Goal: Task Accomplishment & Management: Manage account settings

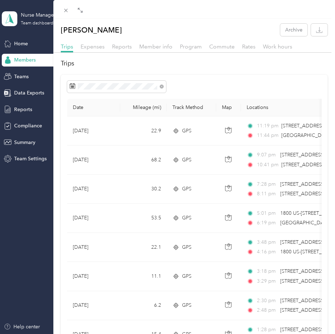
click at [41, 40] on div "[PERSON_NAME] Archive Trips Expenses Reports Member info Program Commute Rates …" at bounding box center [167, 167] width 335 height 334
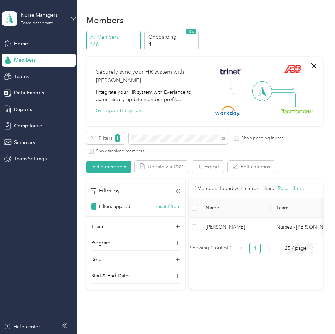
click at [283, 24] on div "Members" at bounding box center [204, 19] width 237 height 15
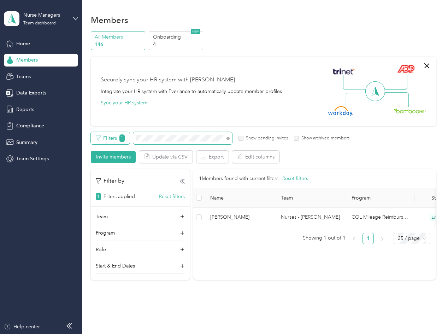
click at [126, 135] on div "Filters 1 Show pending invites Show archived members" at bounding box center [220, 138] width 259 height 12
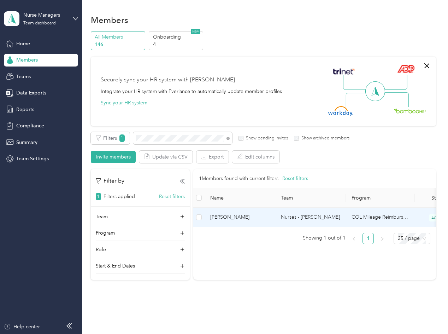
click at [236, 216] on span "[PERSON_NAME]" at bounding box center [239, 217] width 59 height 8
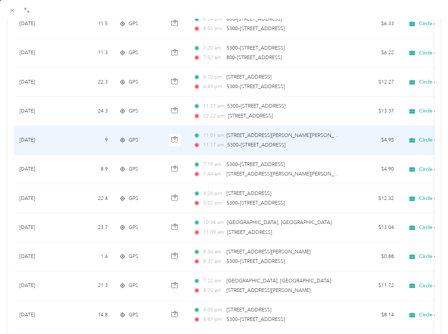
scroll to position [318, 0]
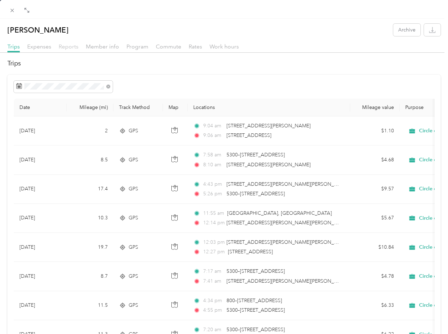
click at [70, 46] on span "Reports" at bounding box center [69, 46] width 20 height 7
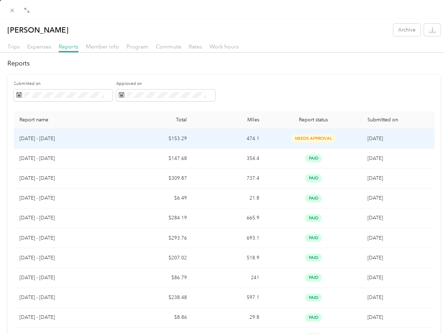
click at [299, 135] on span "needs approval" at bounding box center [313, 138] width 45 height 8
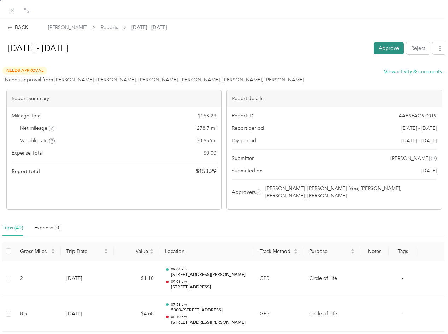
click at [335, 50] on button "Approve" at bounding box center [389, 48] width 30 height 12
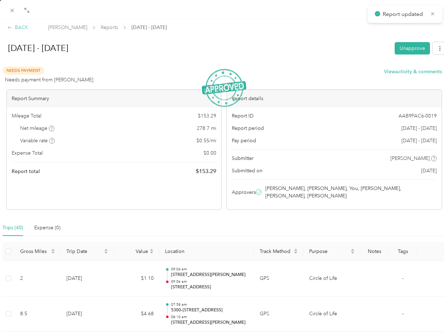
click at [10, 27] on icon at bounding box center [9, 27] width 5 height 5
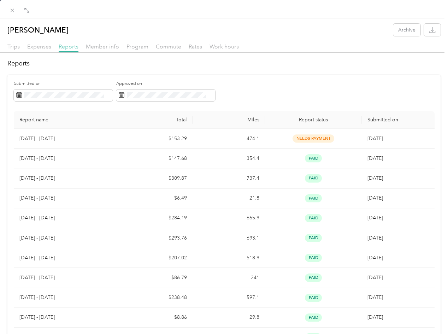
click at [70, 46] on span "Reports" at bounding box center [69, 46] width 20 height 7
click at [12, 10] on icon at bounding box center [13, 11] width 4 height 4
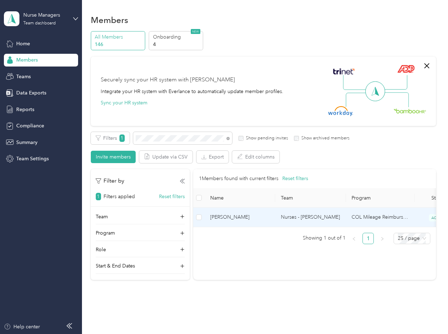
click at [230, 218] on span "[PERSON_NAME]" at bounding box center [239, 217] width 59 height 8
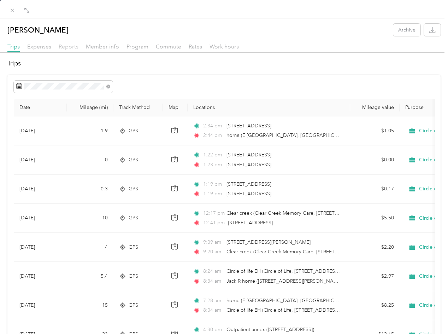
click at [71, 44] on span "Reports" at bounding box center [69, 46] width 20 height 7
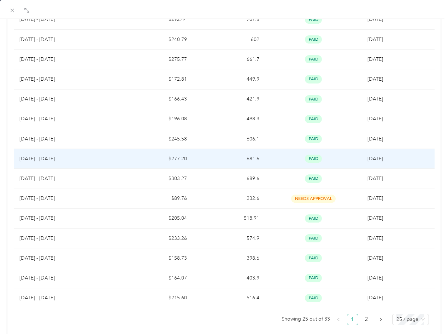
scroll to position [318, 0]
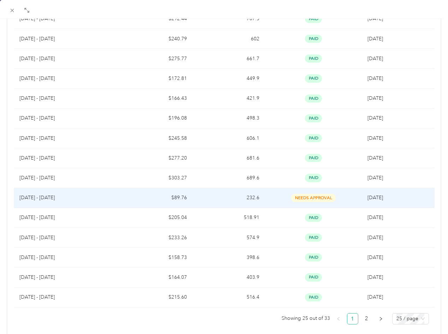
click at [296, 197] on span "needs approval" at bounding box center [313, 198] width 45 height 8
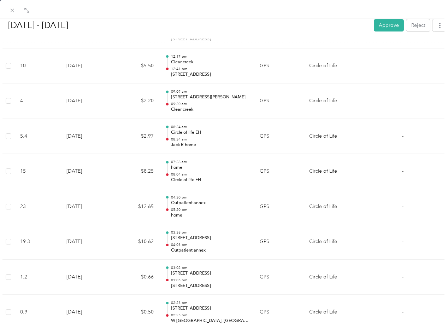
click at [335, 25] on button "Approve" at bounding box center [389, 25] width 30 height 12
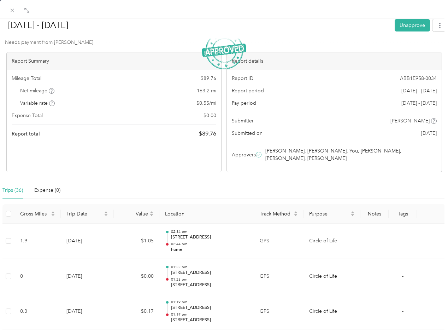
scroll to position [0, 0]
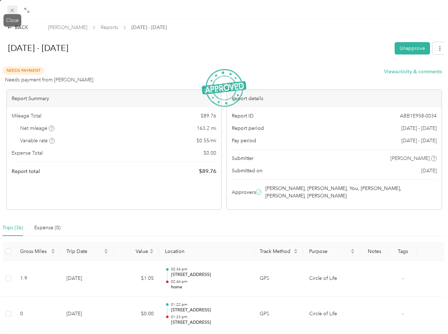
click at [13, 10] on icon at bounding box center [13, 11] width 4 height 4
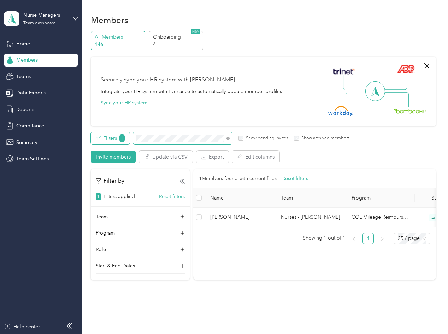
click at [127, 137] on div "Filters 1 Show pending invites Show archived members" at bounding box center [220, 138] width 259 height 12
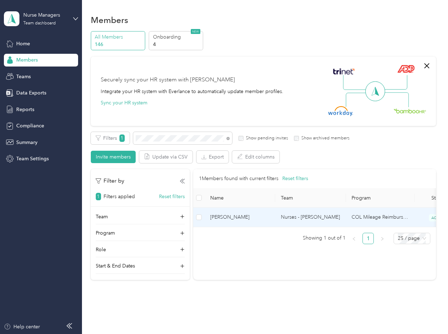
click at [235, 214] on span "[PERSON_NAME]" at bounding box center [239, 217] width 59 height 8
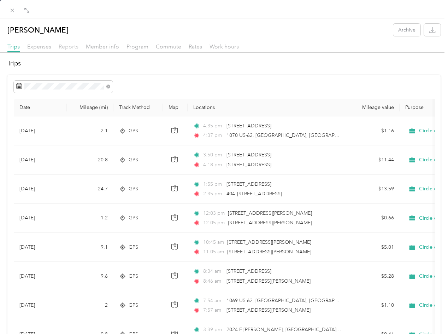
click at [71, 45] on span "Reports" at bounding box center [69, 46] width 20 height 7
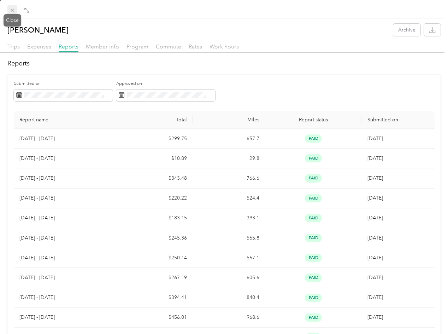
click at [12, 9] on icon at bounding box center [12, 10] width 6 height 6
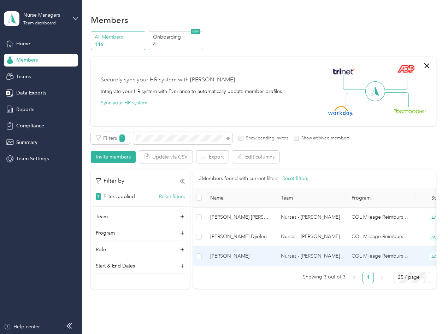
click at [247, 254] on span "[PERSON_NAME]" at bounding box center [239, 256] width 59 height 8
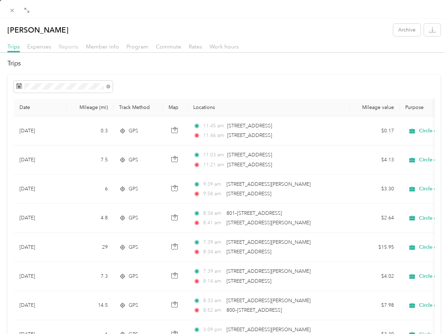
click at [72, 45] on span "Reports" at bounding box center [69, 46] width 20 height 7
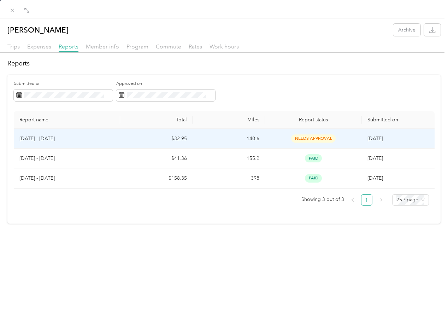
click at [299, 138] on span "needs approval" at bounding box center [313, 138] width 45 height 8
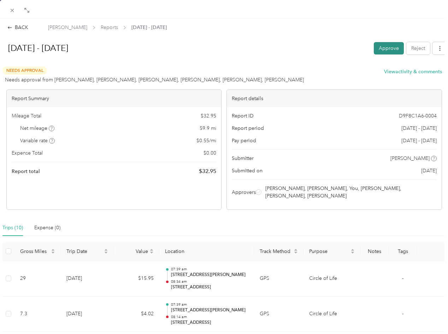
click at [335, 48] on button "Approve" at bounding box center [389, 48] width 30 height 12
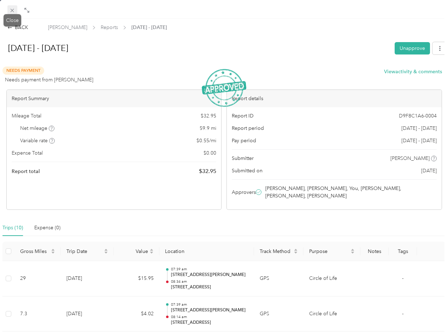
click at [12, 10] on icon at bounding box center [12, 10] width 6 height 6
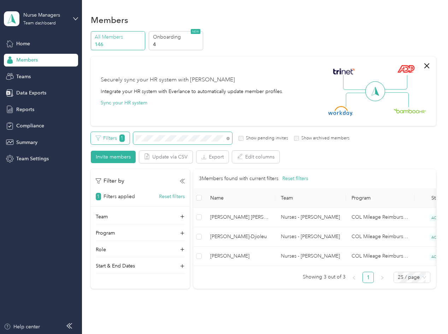
click at [129, 140] on div "Filters 1 Show pending invites Show archived members" at bounding box center [220, 138] width 259 height 12
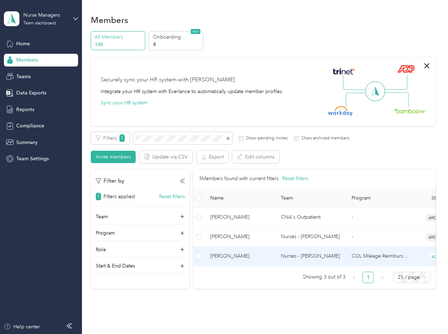
click at [241, 256] on span "[PERSON_NAME]" at bounding box center [239, 256] width 59 height 8
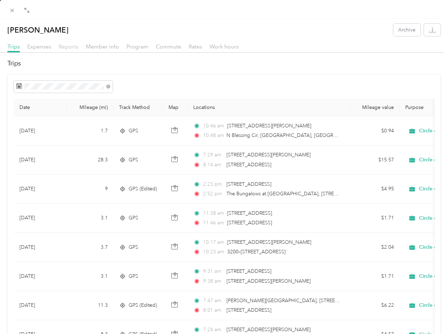
click at [74, 46] on span "Reports" at bounding box center [69, 46] width 20 height 7
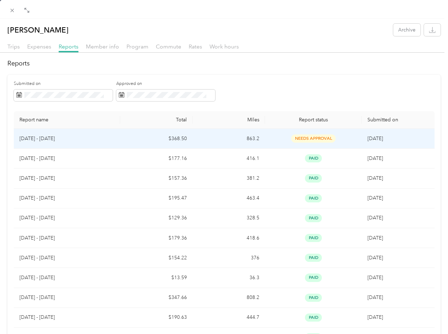
click at [311, 138] on span "needs approval" at bounding box center [313, 138] width 45 height 8
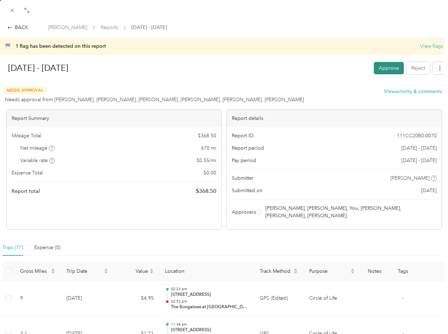
click at [335, 65] on button "Approve" at bounding box center [389, 68] width 30 height 12
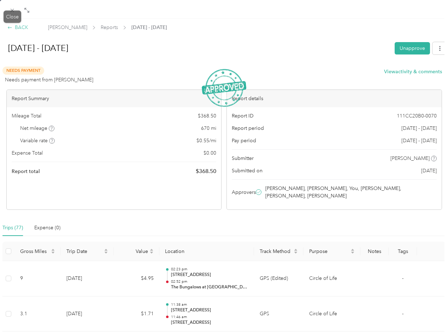
click at [10, 27] on icon at bounding box center [9, 27] width 5 height 5
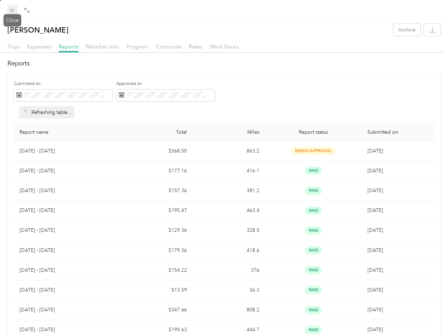
click at [10, 10] on icon at bounding box center [12, 10] width 6 height 6
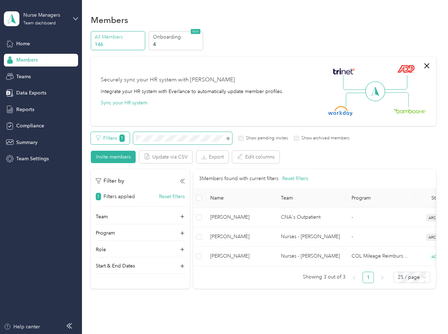
click at [131, 136] on div "Filters 1 Show pending invites Show archived members" at bounding box center [220, 138] width 259 height 12
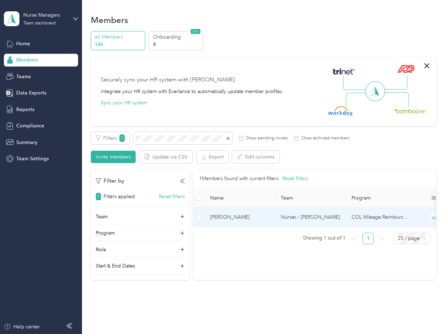
click at [242, 218] on span "[PERSON_NAME]" at bounding box center [239, 217] width 59 height 8
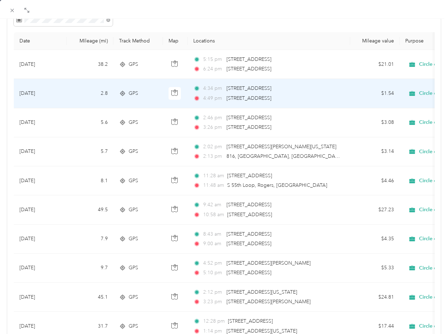
scroll to position [71, 0]
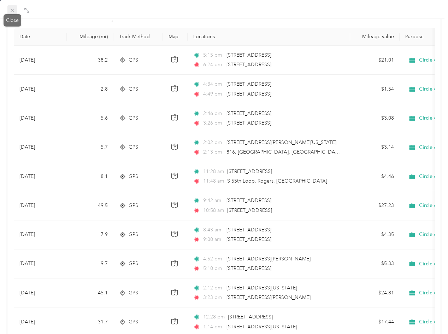
click at [12, 9] on icon at bounding box center [12, 10] width 6 height 6
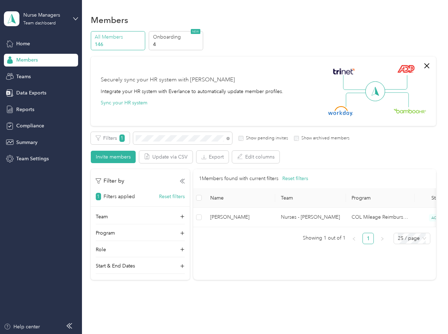
scroll to position [23, 0]
click at [173, 134] on span at bounding box center [182, 138] width 99 height 12
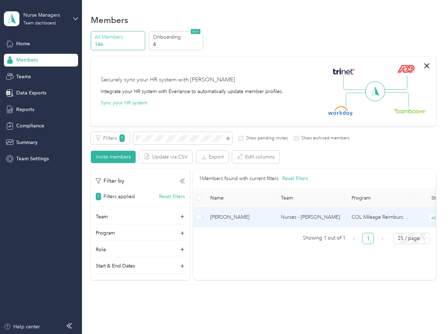
click at [239, 220] on span "[PERSON_NAME]" at bounding box center [239, 217] width 59 height 8
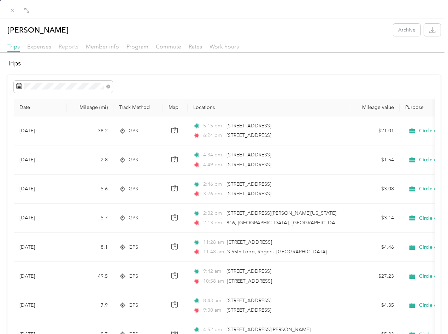
click at [71, 45] on span "Reports" at bounding box center [69, 46] width 20 height 7
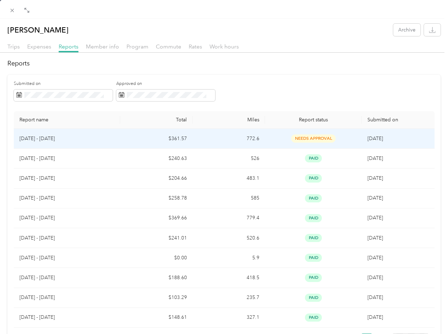
click at [321, 138] on span "needs approval" at bounding box center [313, 138] width 45 height 8
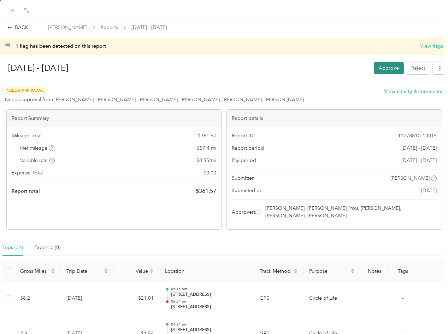
click at [335, 67] on button "Approve" at bounding box center [389, 68] width 30 height 12
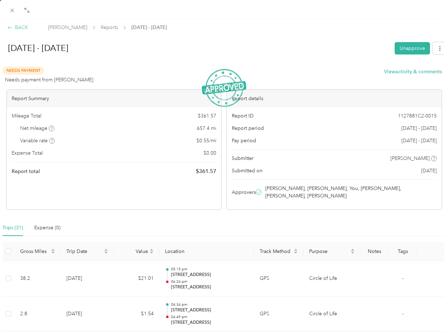
click at [9, 27] on icon at bounding box center [9, 27] width 5 height 5
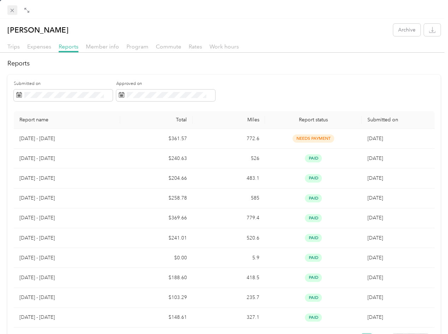
click at [13, 9] on icon at bounding box center [12, 10] width 6 height 6
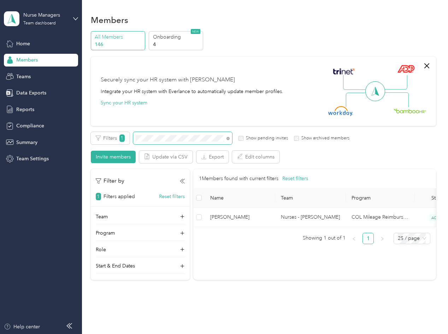
click at [172, 133] on span at bounding box center [182, 138] width 99 height 12
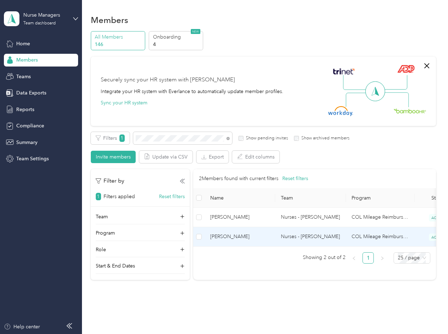
click at [252, 236] on span "[PERSON_NAME]" at bounding box center [239, 237] width 59 height 8
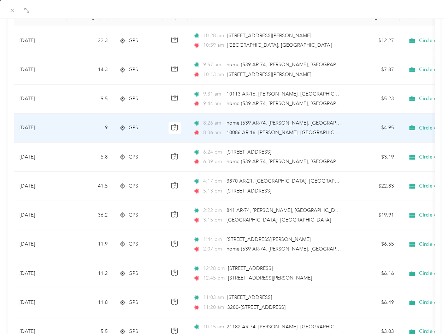
scroll to position [106, 0]
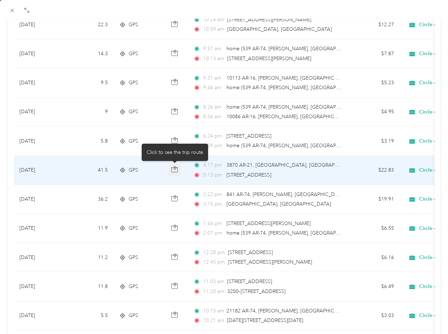
click at [177, 166] on icon "button" at bounding box center [175, 169] width 6 height 6
click at [155, 178] on td "GPS" at bounding box center [139, 170] width 50 height 29
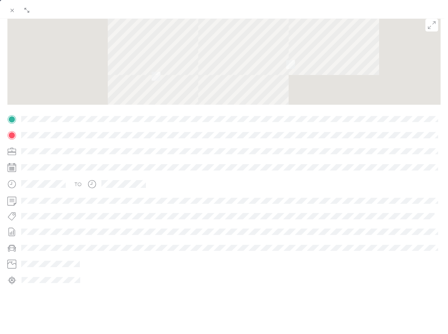
scroll to position [74, 0]
click at [14, 8] on icon at bounding box center [12, 10] width 6 height 6
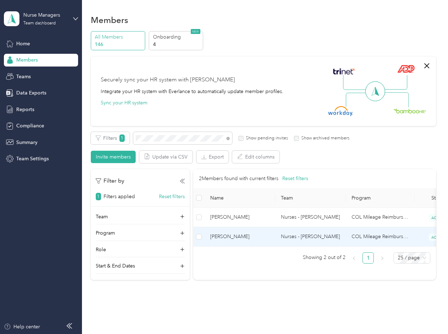
click at [227, 237] on span "[PERSON_NAME]" at bounding box center [239, 237] width 59 height 8
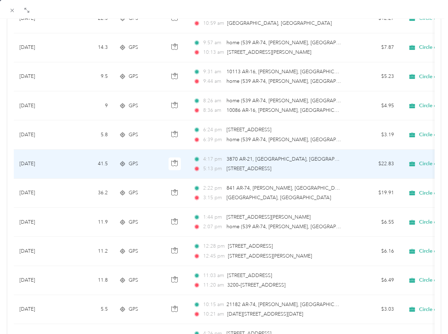
scroll to position [177, 0]
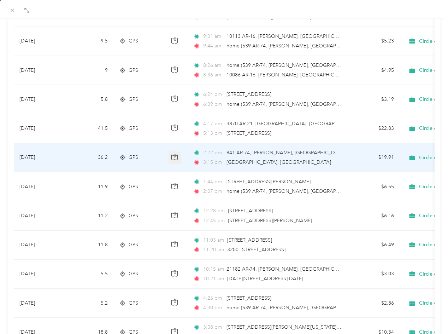
click at [177, 158] on icon "button" at bounding box center [175, 157] width 6 height 6
click at [325, 166] on td "2:22 pm 841 AR-74, [PERSON_NAME], [GEOGRAPHIC_DATA] 3:15 pm [GEOGRAPHIC_DATA], …" at bounding box center [269, 157] width 163 height 29
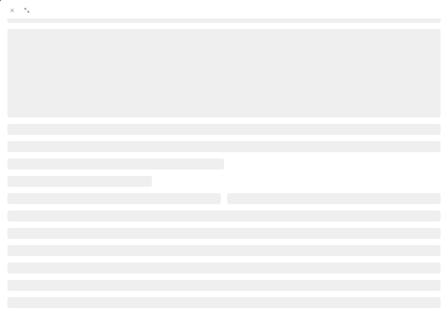
scroll to position [74, 0]
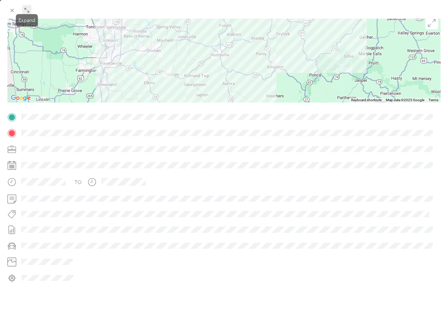
click at [28, 8] on icon at bounding box center [27, 10] width 6 height 6
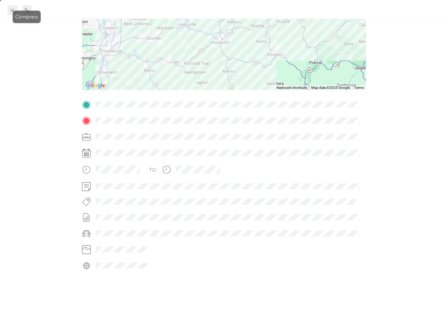
click at [12, 10] on icon at bounding box center [13, 11] width 4 height 4
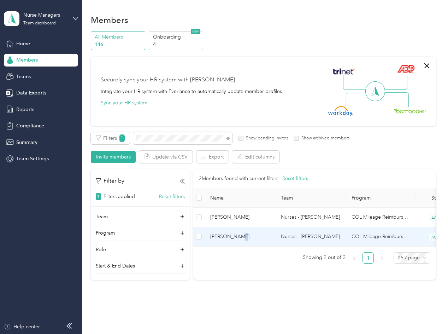
click at [234, 238] on span "[PERSON_NAME]" at bounding box center [239, 237] width 59 height 8
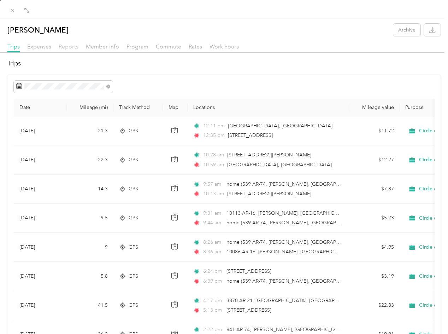
click at [71, 47] on span "Reports" at bounding box center [69, 46] width 20 height 7
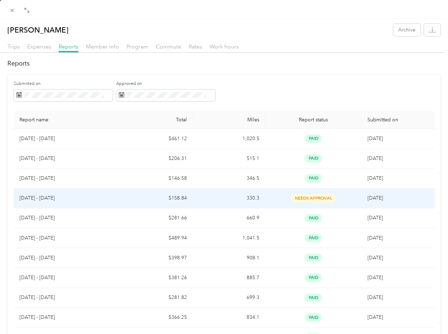
click at [320, 196] on span "needs approval" at bounding box center [313, 198] width 45 height 8
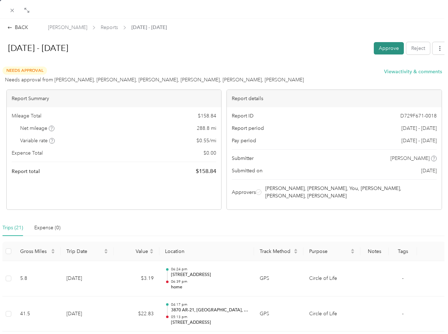
click at [335, 47] on button "Approve" at bounding box center [389, 48] width 30 height 12
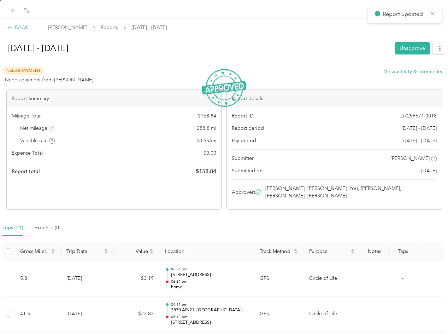
click at [21, 27] on div "BACK" at bounding box center [17, 27] width 21 height 7
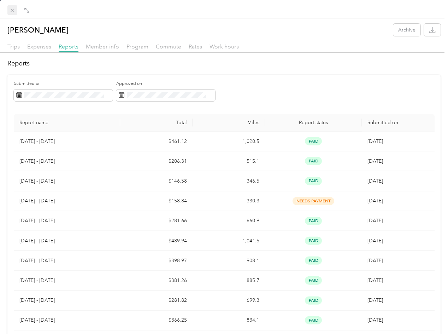
click at [12, 9] on icon at bounding box center [12, 10] width 6 height 6
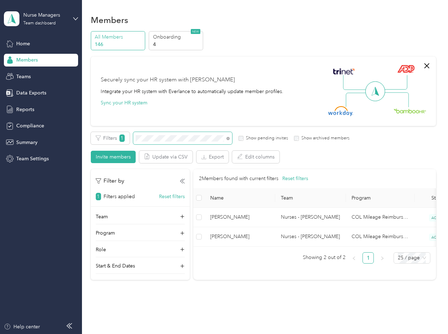
click at [152, 135] on span at bounding box center [182, 138] width 99 height 12
click at [124, 137] on div "Filters 1 Show pending invites Show archived members" at bounding box center [220, 138] width 259 height 12
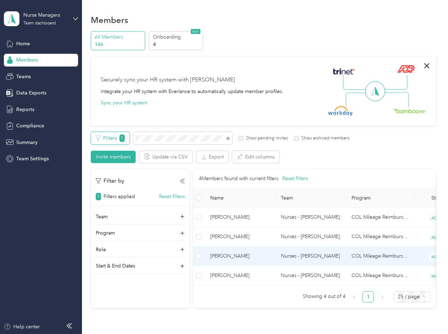
click at [276, 260] on td "[PERSON_NAME]" at bounding box center [240, 256] width 71 height 19
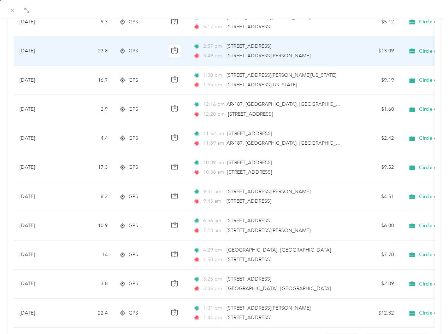
scroll to position [566, 0]
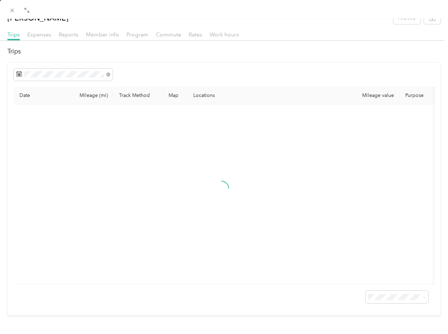
scroll to position [23, 0]
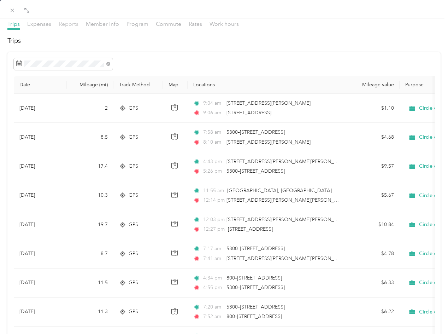
click at [73, 23] on span "Reports" at bounding box center [69, 24] width 20 height 7
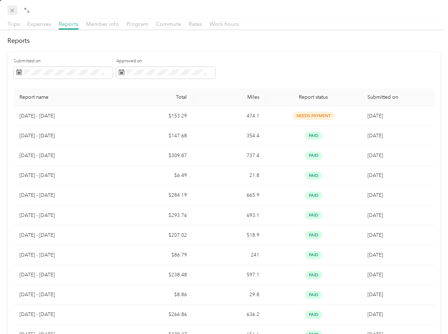
click at [11, 10] on icon at bounding box center [12, 10] width 6 height 6
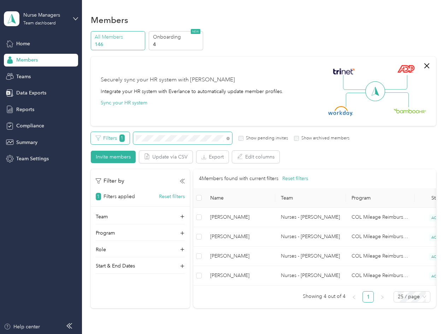
click at [124, 135] on div "Filters 1 Show pending invites Show archived members" at bounding box center [220, 138] width 259 height 12
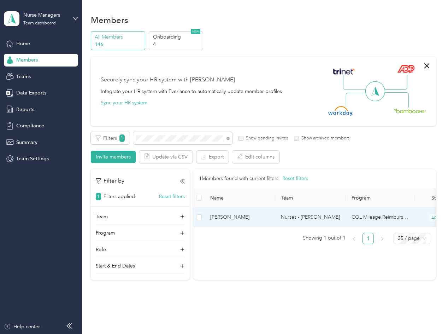
click at [236, 216] on span "[PERSON_NAME]" at bounding box center [239, 217] width 59 height 8
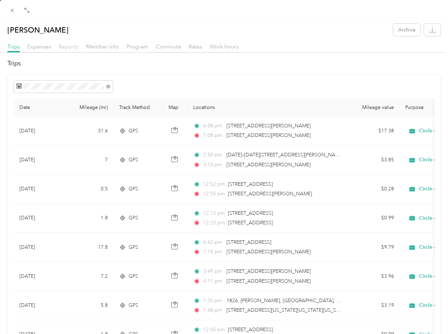
click at [75, 44] on span "Reports" at bounding box center [69, 46] width 20 height 7
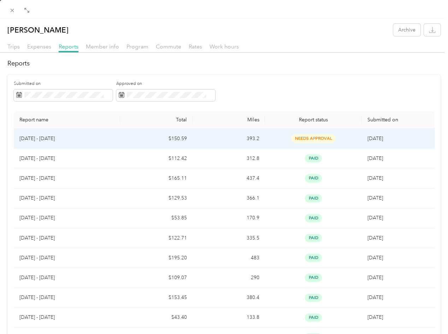
click at [313, 135] on span "needs approval" at bounding box center [313, 138] width 45 height 8
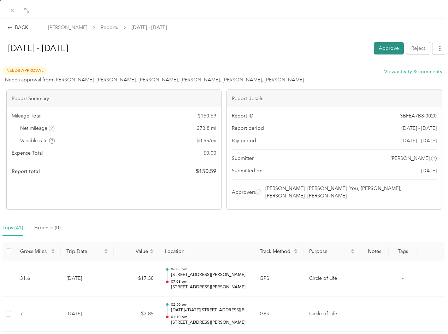
click at [335, 52] on button "Approve" at bounding box center [389, 48] width 30 height 12
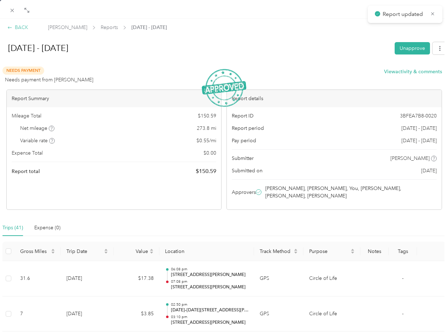
click at [13, 27] on div "BACK" at bounding box center [17, 27] width 21 height 7
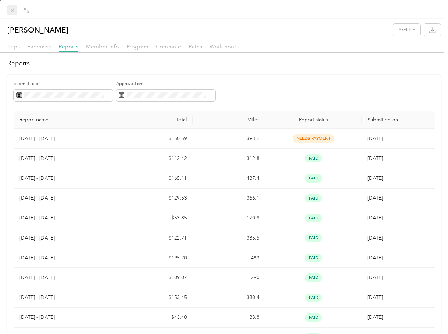
click at [13, 8] on icon at bounding box center [12, 10] width 6 height 6
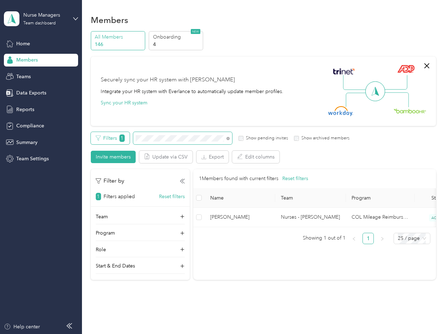
click at [125, 142] on div "Filters 1 Show pending invites Show archived members" at bounding box center [220, 138] width 259 height 12
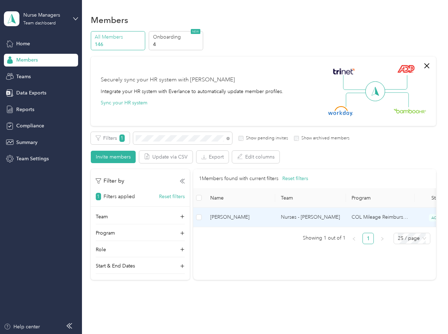
click at [244, 214] on span "[PERSON_NAME]" at bounding box center [239, 217] width 59 height 8
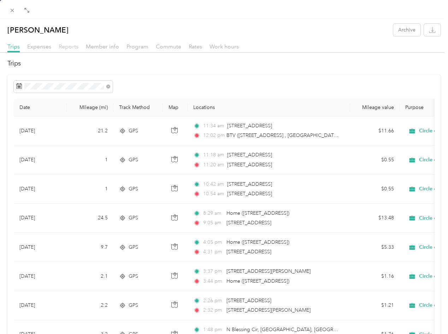
click at [68, 46] on span "Reports" at bounding box center [69, 46] width 20 height 7
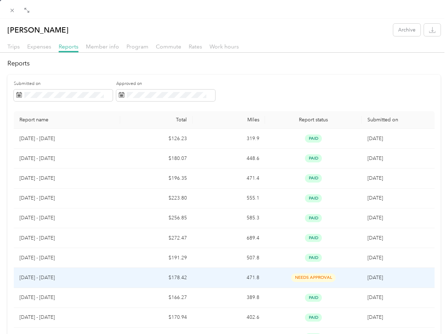
click at [311, 277] on span "needs approval" at bounding box center [313, 277] width 45 height 8
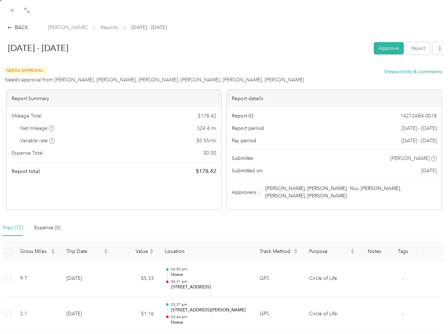
click at [335, 43] on button "Approve" at bounding box center [389, 48] width 30 height 12
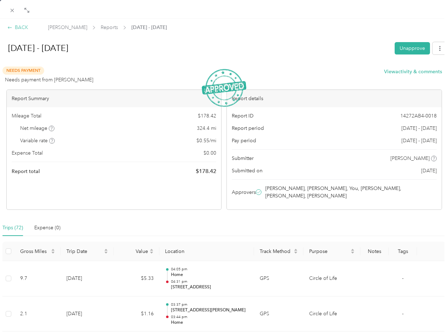
click at [11, 27] on icon at bounding box center [9, 27] width 5 height 5
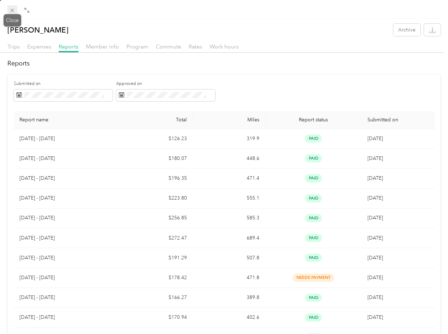
click at [12, 6] on span at bounding box center [12, 10] width 10 height 10
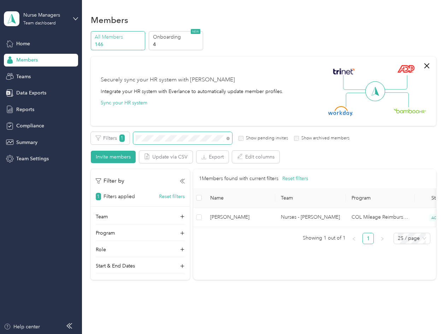
click at [130, 136] on div "Filters 1 Show pending invites Show archived members" at bounding box center [220, 138] width 259 height 12
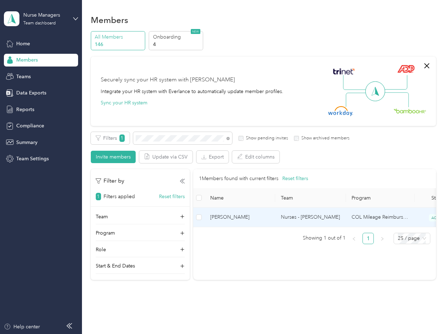
click at [233, 216] on span "[PERSON_NAME]" at bounding box center [239, 217] width 59 height 8
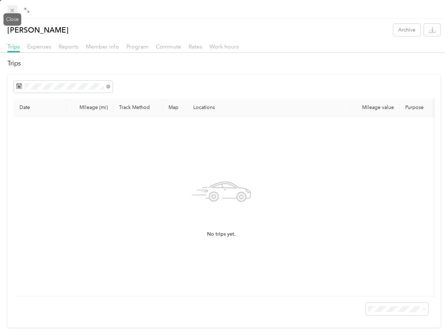
click at [12, 10] on icon at bounding box center [13, 11] width 4 height 4
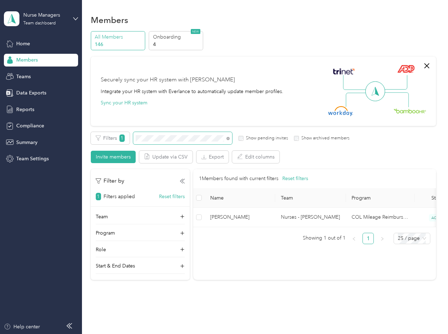
click at [143, 134] on span at bounding box center [182, 138] width 99 height 12
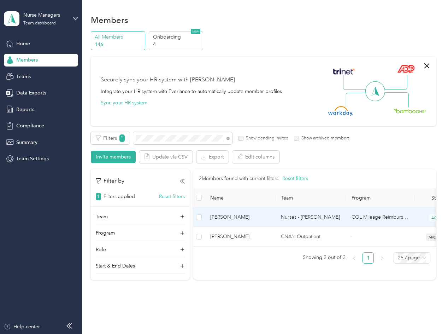
click at [256, 217] on span "[PERSON_NAME]" at bounding box center [239, 217] width 59 height 8
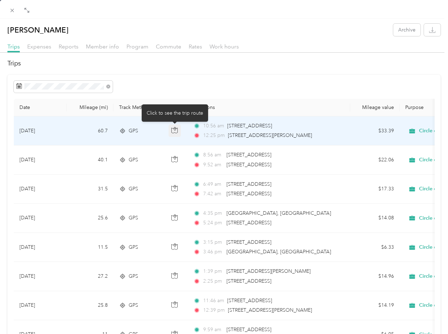
click at [174, 130] on icon "button" at bounding box center [175, 130] width 6 height 6
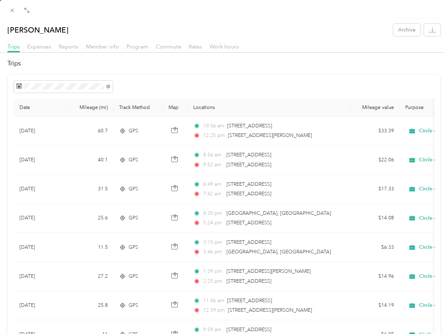
click at [309, 83] on div at bounding box center [224, 87] width 421 height 12
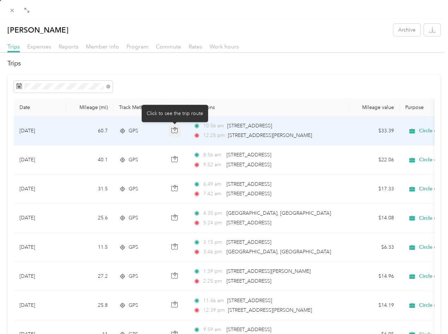
click at [180, 127] on button "button" at bounding box center [175, 130] width 13 height 13
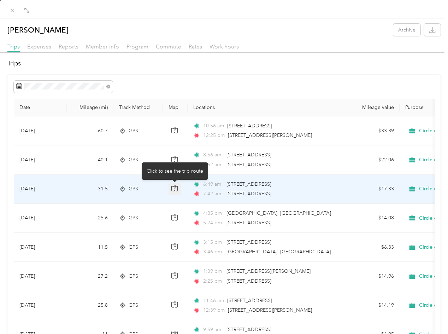
click at [174, 188] on icon "button" at bounding box center [175, 188] width 6 height 6
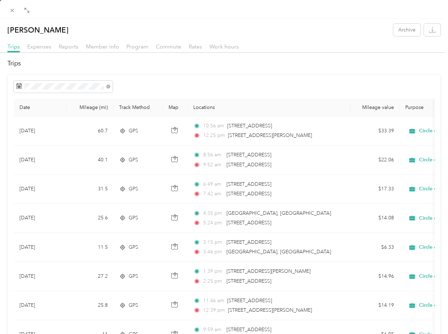
click at [317, 102] on th "Locations" at bounding box center [269, 108] width 163 height 18
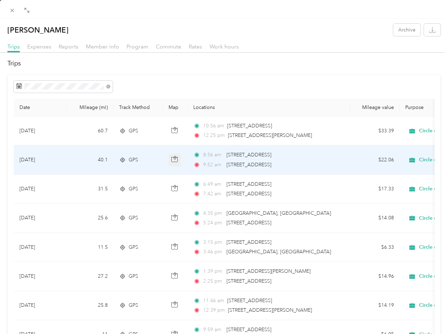
click at [175, 158] on icon "button" at bounding box center [175, 159] width 6 height 6
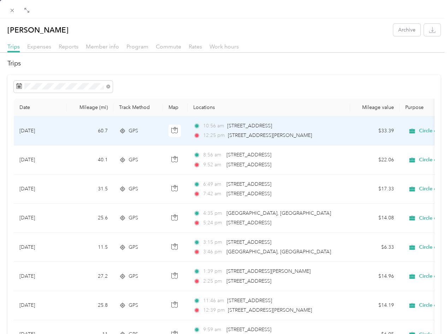
click at [277, 132] on span "[STREET_ADDRESS][PERSON_NAME]" at bounding box center [270, 135] width 84 height 6
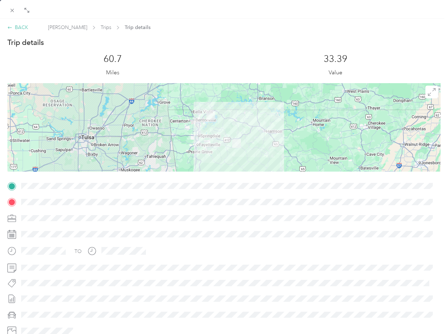
click at [11, 29] on icon at bounding box center [9, 27] width 5 height 5
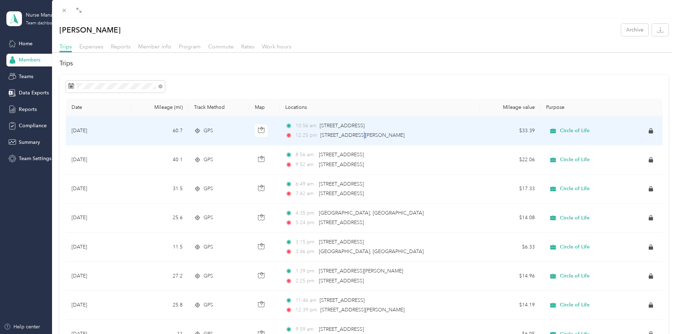
click at [335, 132] on div "10:56 am [STREET_ADDRESS] 12:25 pm [STREET_ADDRESS][PERSON_NAME]" at bounding box center [359, 130] width 149 height 17
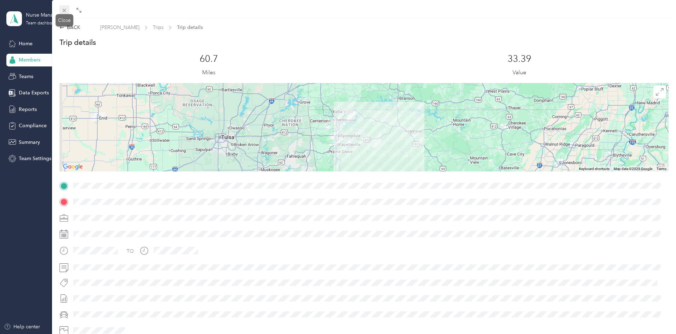
click at [63, 11] on icon at bounding box center [64, 10] width 6 height 6
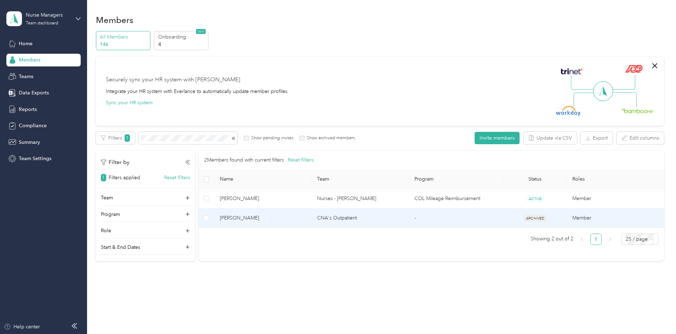
click at [306, 217] on span "[PERSON_NAME]" at bounding box center [263, 218] width 86 height 8
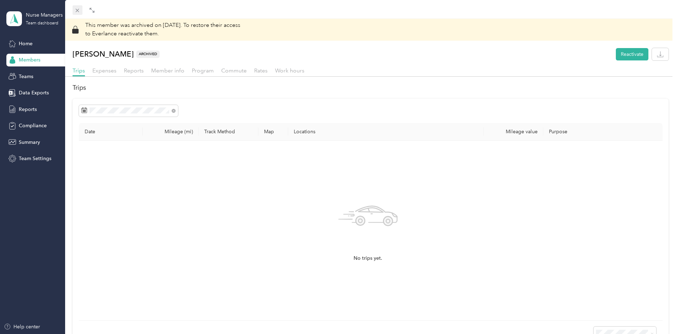
click at [74, 9] on span at bounding box center [78, 10] width 10 height 10
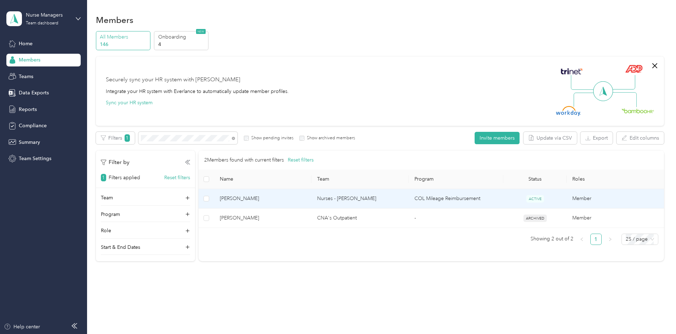
click at [304, 193] on td "[PERSON_NAME]" at bounding box center [262, 198] width 97 height 19
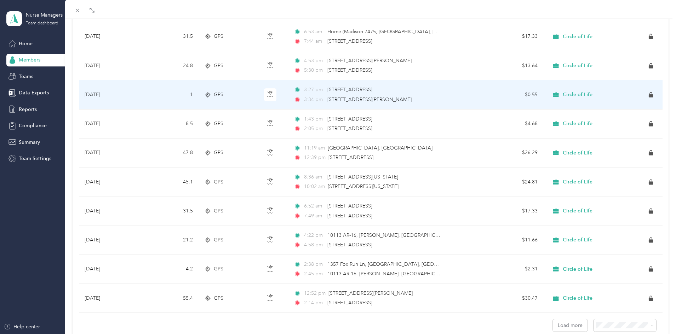
scroll to position [564, 0]
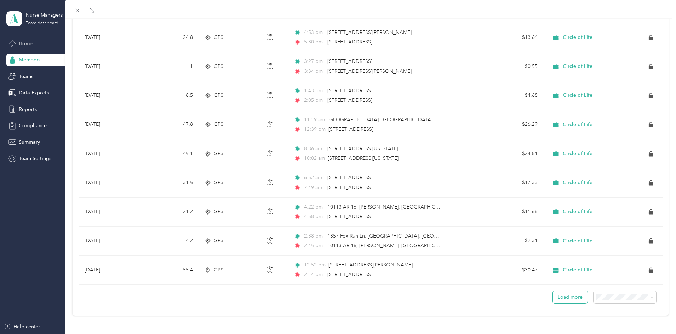
click at [335, 291] on button "Load more" at bounding box center [569, 297] width 35 height 12
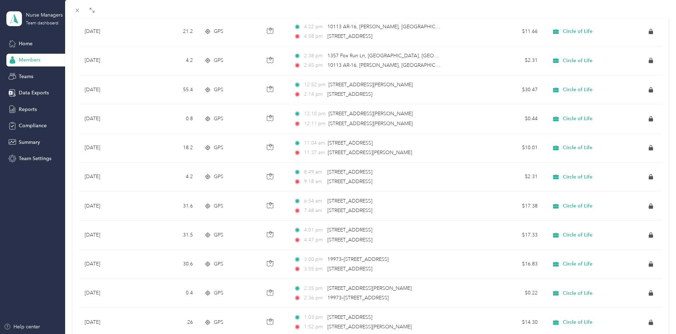
scroll to position [741, 0]
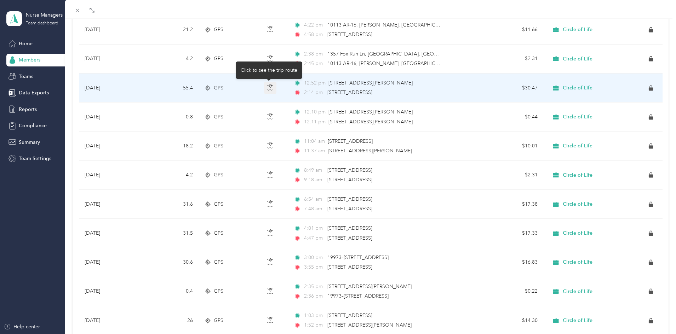
click at [270, 88] on icon "button" at bounding box center [270, 87] width 6 height 6
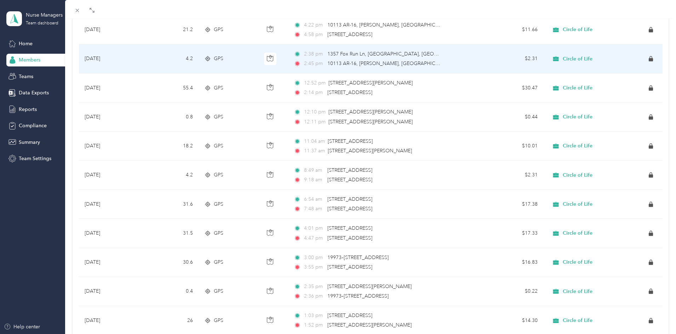
click at [335, 71] on td "2:38 pm [STREET_ADDRESS][PERSON_NAME] 2:45 pm 10113 AR-16, [PERSON_NAME], [GEOG…" at bounding box center [386, 59] width 196 height 29
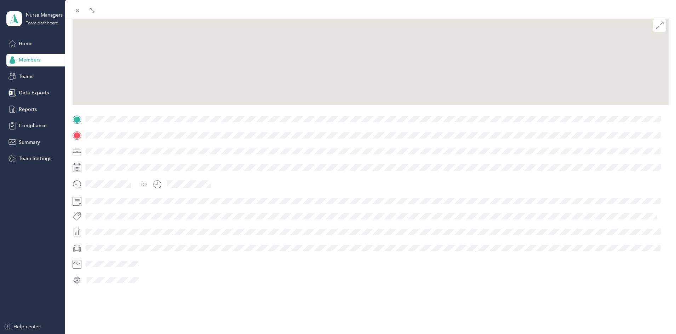
scroll to position [74, 0]
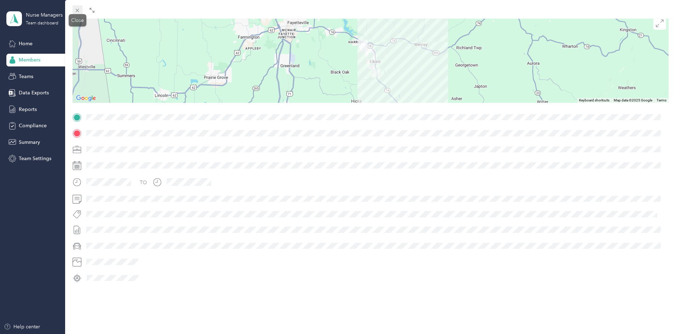
click at [80, 9] on icon at bounding box center [77, 10] width 6 height 6
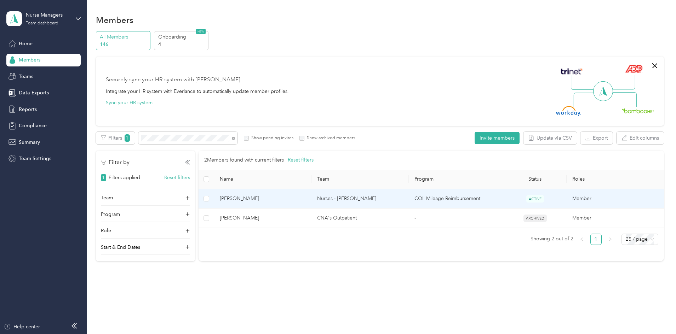
click at [287, 199] on span "[PERSON_NAME]" at bounding box center [263, 199] width 86 height 8
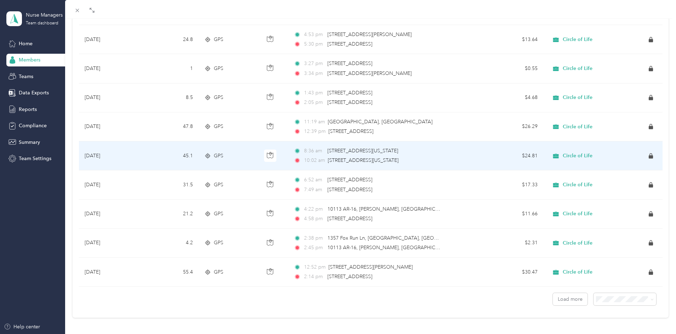
scroll to position [564, 0]
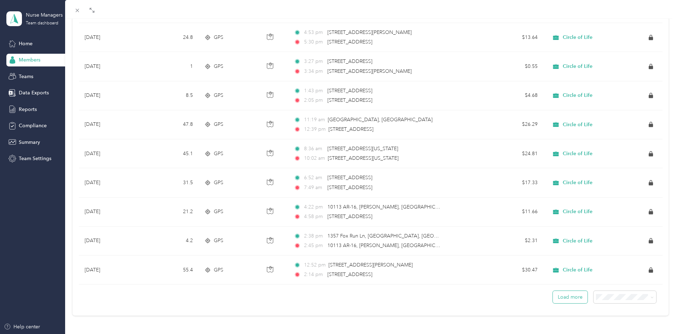
click at [335, 293] on button "Load more" at bounding box center [569, 297] width 35 height 12
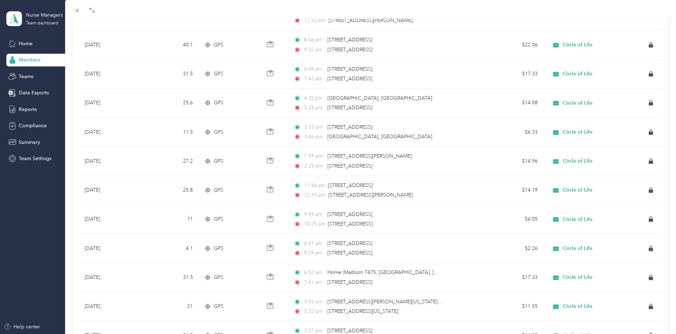
scroll to position [69, 0]
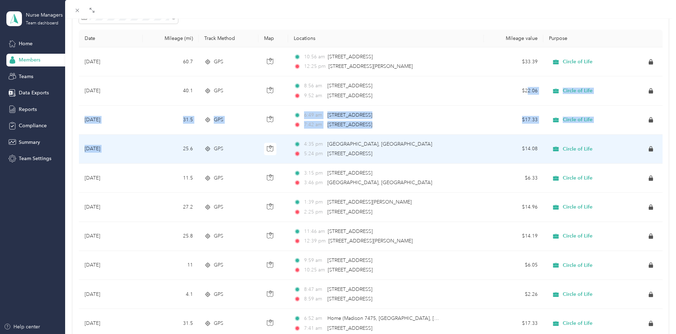
drag, startPoint x: 442, startPoint y: 147, endPoint x: 401, endPoint y: 81, distance: 76.9
click at [0, 154] on div "[PERSON_NAME] Archive Trips Expenses Reports Member info Program Commute Rates …" at bounding box center [338, 167] width 676 height 334
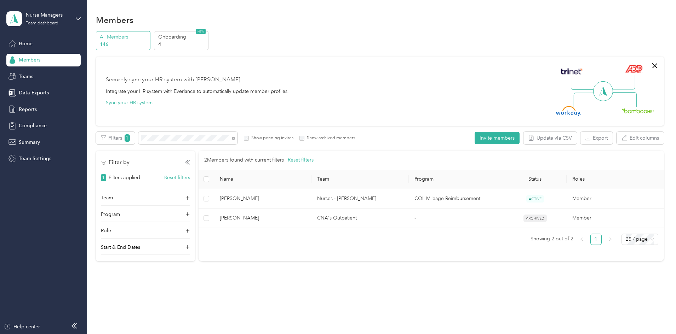
drag, startPoint x: 401, startPoint y: 81, endPoint x: 651, endPoint y: 102, distance: 250.6
click at [244, 334] on div "Drag to resize Click to close [PERSON_NAME] Archive Trips Expenses Reports Memb…" at bounding box center [336, 334] width 672 height 0
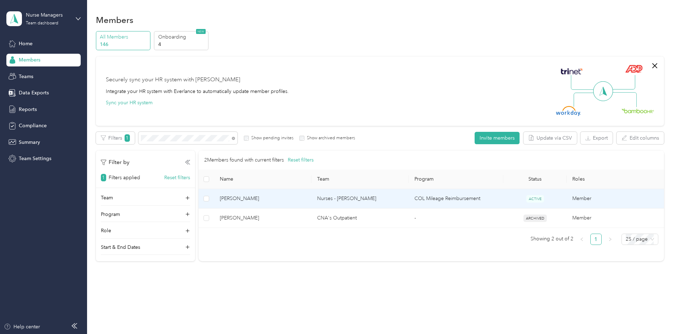
click at [292, 196] on span "[PERSON_NAME]" at bounding box center [263, 199] width 86 height 8
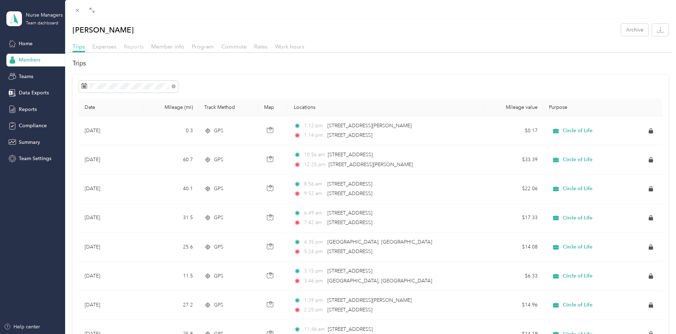
click at [134, 44] on span "Reports" at bounding box center [134, 46] width 20 height 7
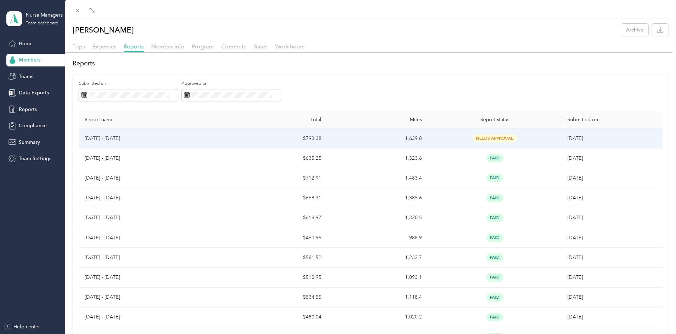
click at [335, 135] on span "needs approval" at bounding box center [494, 138] width 45 height 8
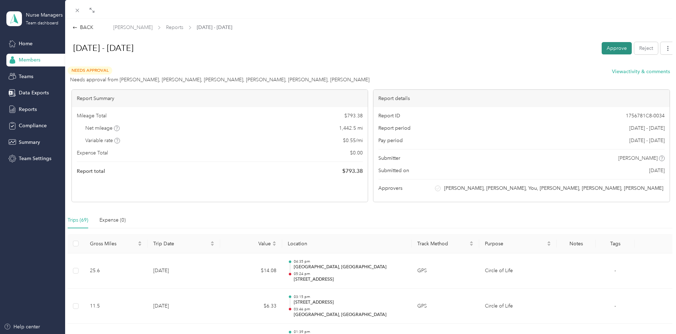
click at [335, 48] on button "Approve" at bounding box center [616, 48] width 30 height 12
click at [335, 48] on div "Approve Reject" at bounding box center [638, 48] width 74 height 12
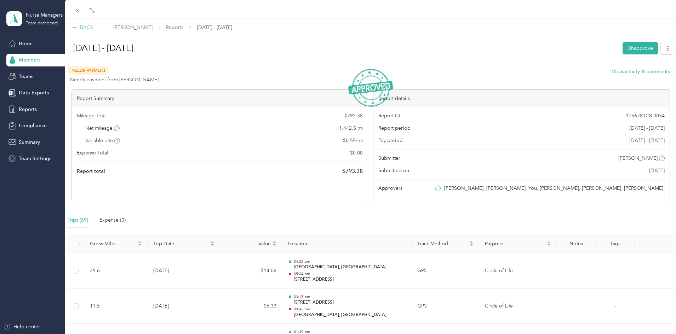
click at [74, 24] on div "BACK" at bounding box center [83, 27] width 21 height 7
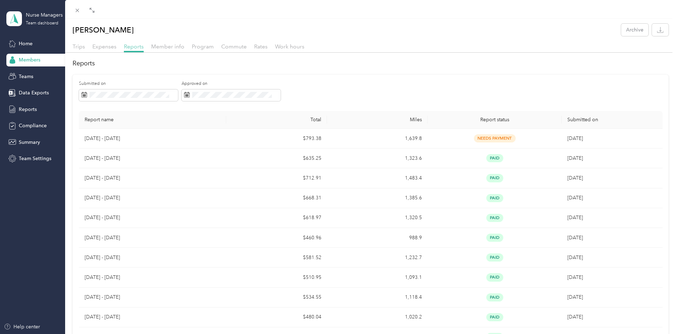
click at [133, 47] on span "Reports" at bounding box center [134, 46] width 20 height 7
click at [77, 11] on icon at bounding box center [78, 11] width 4 height 4
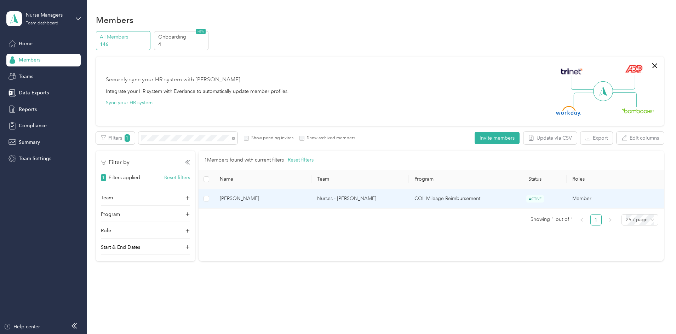
click at [276, 202] on span "[PERSON_NAME]" at bounding box center [263, 199] width 86 height 8
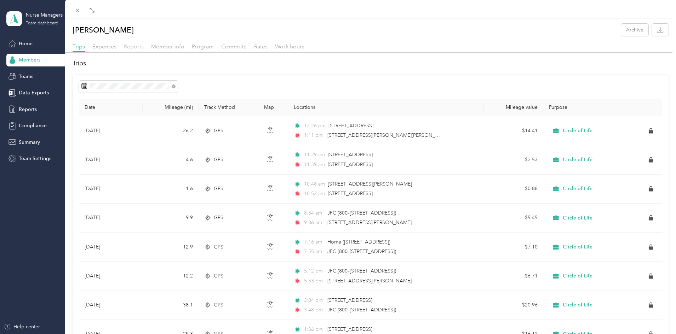
click at [134, 45] on span "Reports" at bounding box center [134, 46] width 20 height 7
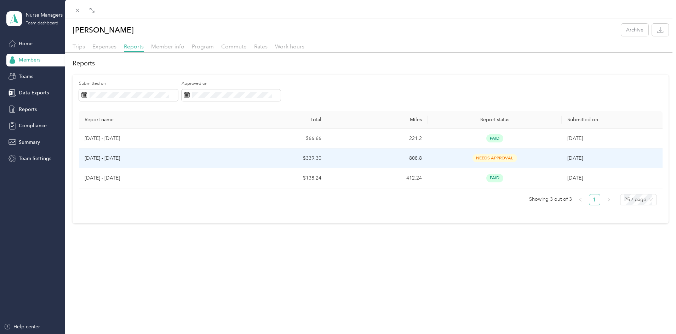
click at [335, 156] on span "needs approval" at bounding box center [494, 158] width 45 height 8
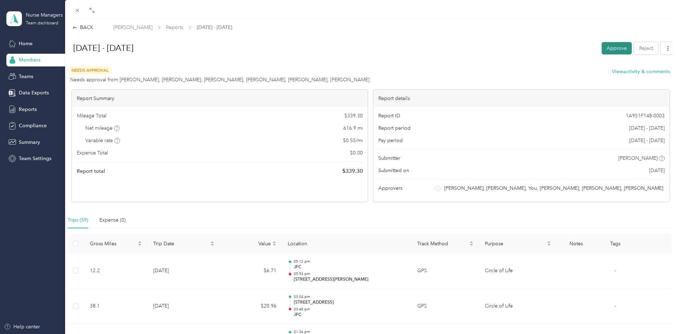
click at [335, 44] on button "Approve" at bounding box center [616, 48] width 30 height 12
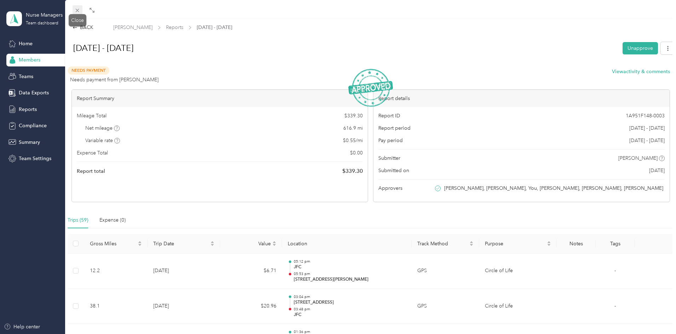
click at [78, 8] on span at bounding box center [78, 10] width 10 height 10
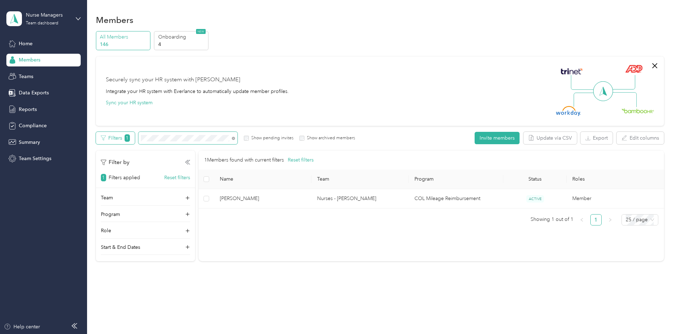
click at [176, 141] on div "Filters 1 Show pending invites Show archived members" at bounding box center [225, 138] width 259 height 12
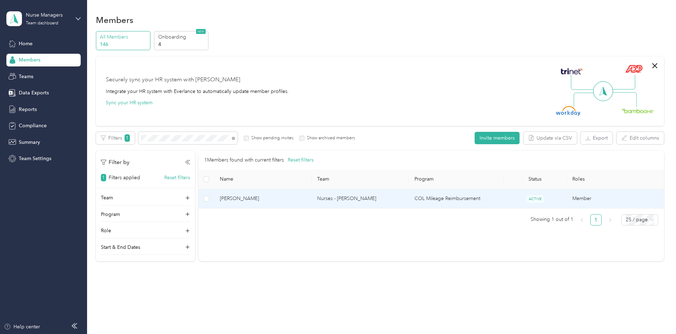
click at [287, 200] on span "[PERSON_NAME]" at bounding box center [263, 199] width 86 height 8
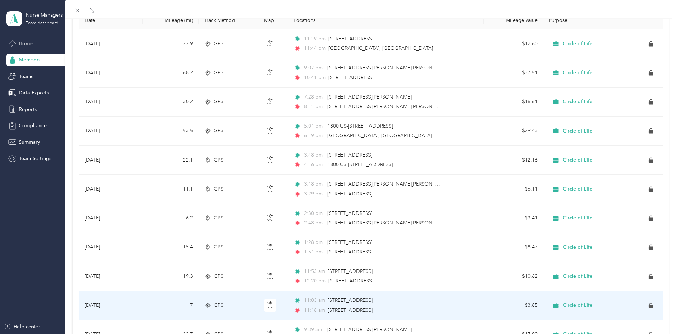
scroll to position [71, 0]
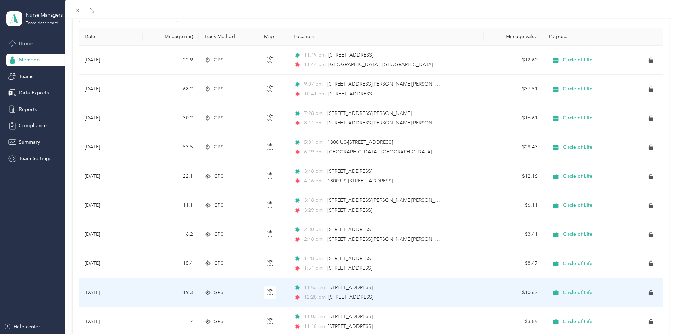
click at [0, 228] on html "Nurse Managers Team dashboard Home Members Teams Data Exports Reports Complianc…" at bounding box center [336, 167] width 672 height 334
drag, startPoint x: 451, startPoint y: 253, endPoint x: 706, endPoint y: 208, distance: 259.0
click at [335, 208] on html "Nurse Managers Team dashboard Home Members Teams Data Exports Reports Complianc…" at bounding box center [336, 167] width 672 height 334
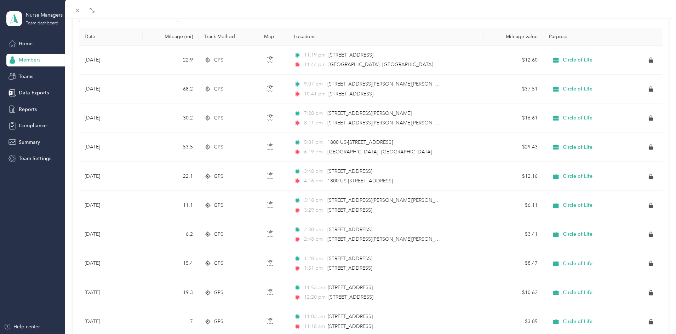
click at [335, 15] on div at bounding box center [370, 9] width 610 height 19
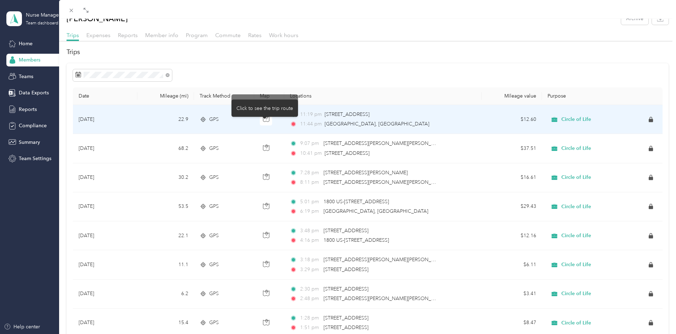
scroll to position [0, 0]
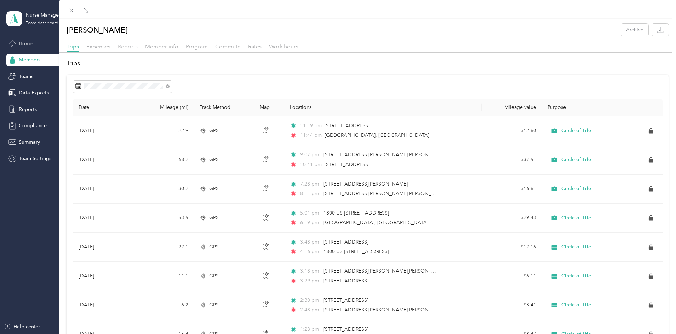
click at [134, 48] on span "Reports" at bounding box center [128, 46] width 20 height 7
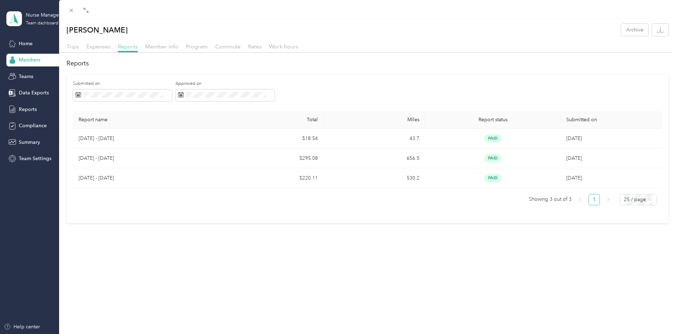
click at [123, 45] on span "Reports" at bounding box center [128, 46] width 20 height 7
click at [72, 45] on span "Trips" at bounding box center [72, 46] width 12 height 7
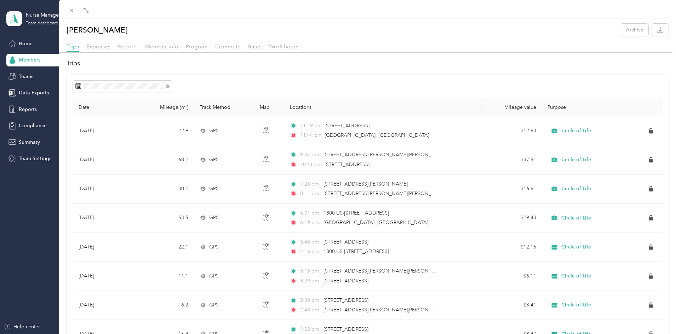
click at [131, 47] on span "Reports" at bounding box center [128, 46] width 20 height 7
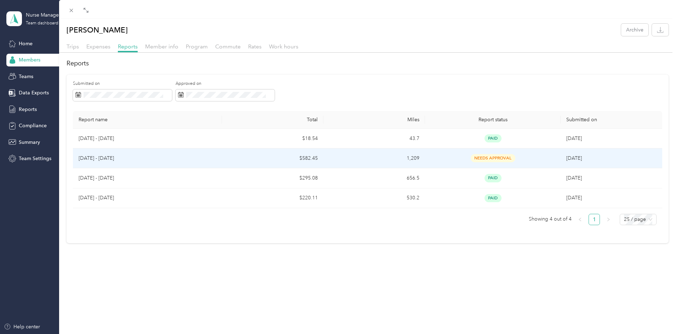
click at [335, 156] on span "needs approval" at bounding box center [492, 158] width 45 height 8
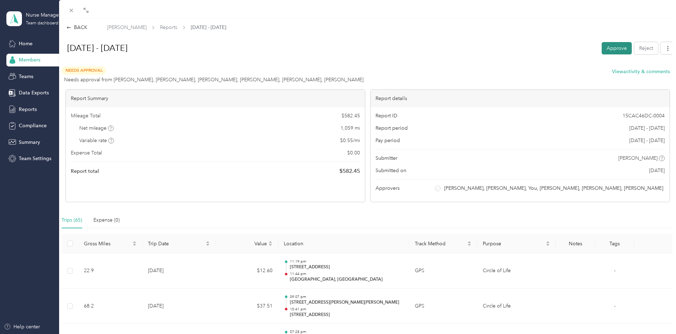
click at [335, 52] on button "Approve" at bounding box center [616, 48] width 30 height 12
click at [335, 52] on div "Approve Reject" at bounding box center [638, 48] width 74 height 12
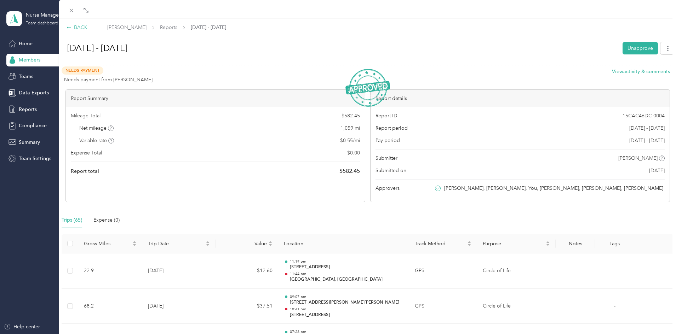
click at [70, 27] on icon at bounding box center [68, 27] width 5 height 5
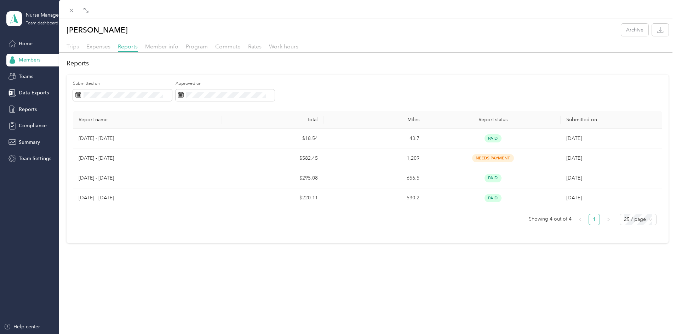
click at [74, 47] on span "Trips" at bounding box center [72, 46] width 12 height 7
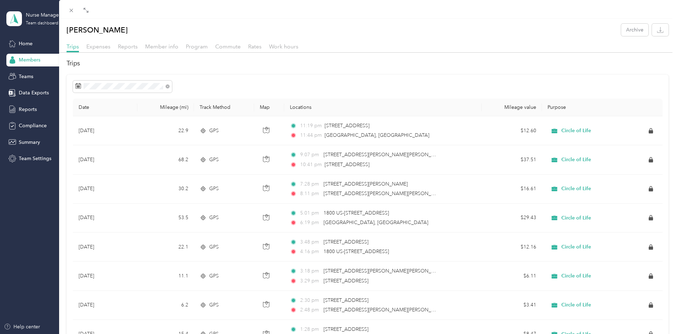
click at [26, 41] on div "[PERSON_NAME] Archive Trips Expenses Reports Member info Program Commute Rates …" at bounding box center [338, 167] width 676 height 334
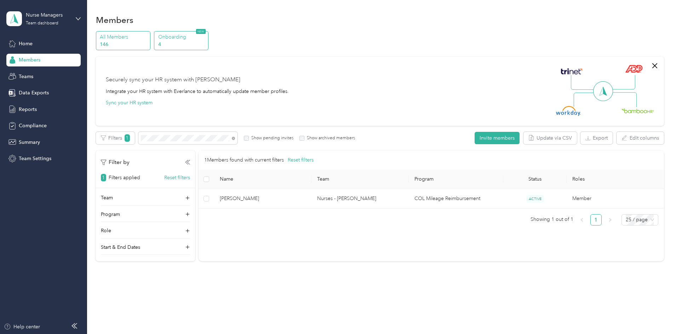
click at [206, 36] on p "Onboarding" at bounding box center [182, 36] width 48 height 7
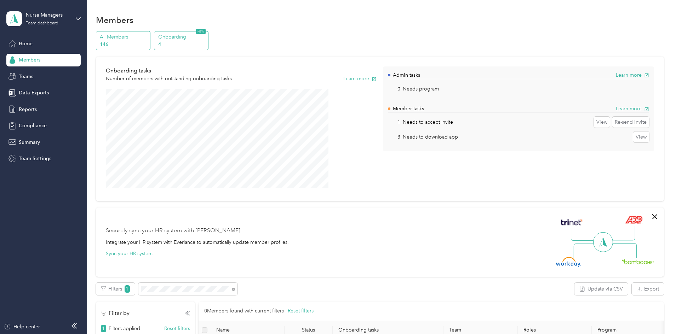
click at [148, 43] on p "146" at bounding box center [124, 44] width 48 height 7
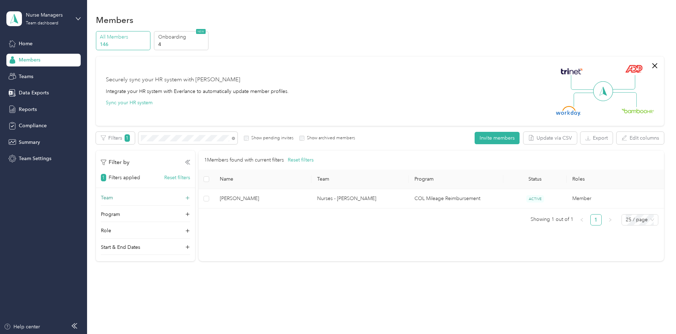
click at [113, 199] on p "Team" at bounding box center [107, 197] width 12 height 7
click at [28, 75] on span "Teams" at bounding box center [26, 76] width 15 height 7
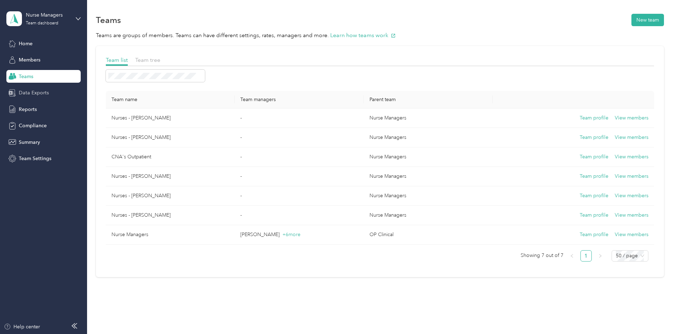
click at [36, 92] on span "Data Exports" at bounding box center [34, 92] width 30 height 7
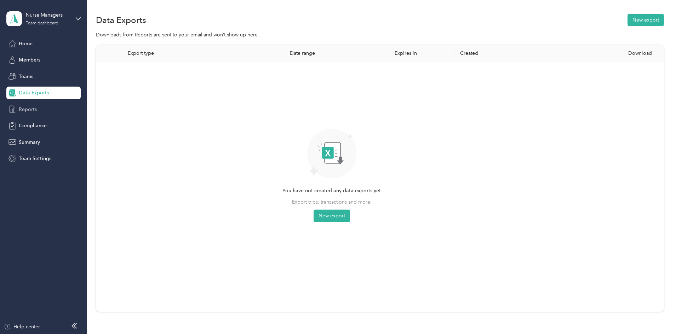
click at [27, 110] on span "Reports" at bounding box center [28, 109] width 18 height 7
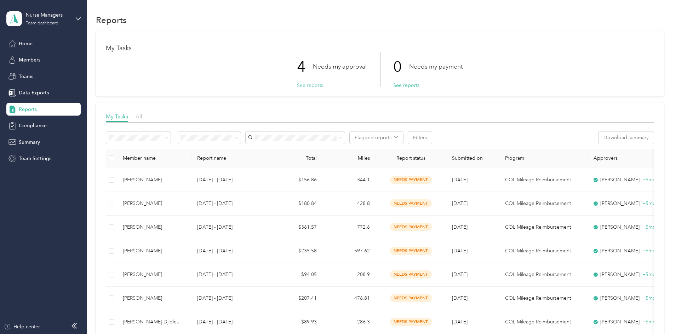
click at [314, 85] on button "See reports" at bounding box center [310, 85] width 26 height 7
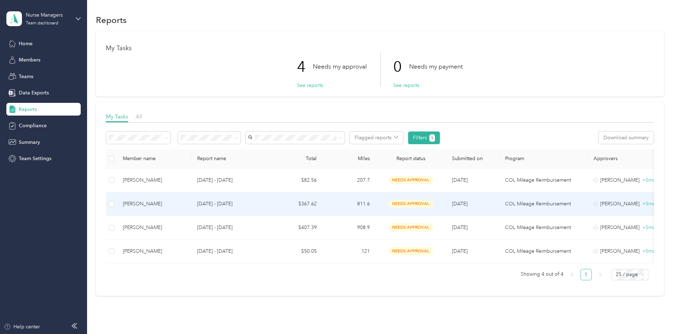
click at [184, 203] on div "[PERSON_NAME]" at bounding box center [154, 204] width 63 height 8
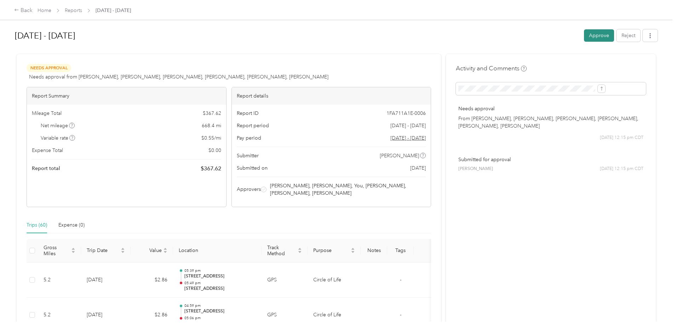
click at [335, 34] on button "Approve" at bounding box center [599, 35] width 30 height 12
click at [335, 34] on div "Approve Reject" at bounding box center [621, 35] width 74 height 12
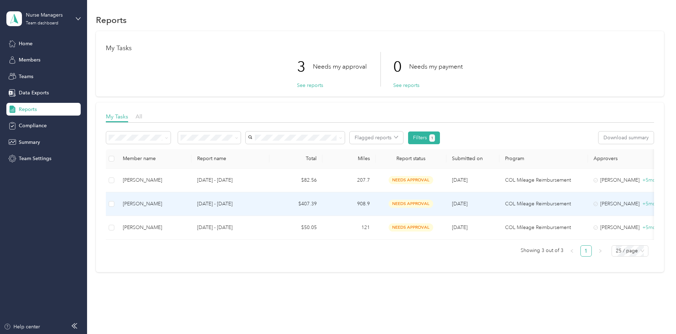
click at [186, 202] on div "[PERSON_NAME]" at bounding box center [154, 204] width 63 height 8
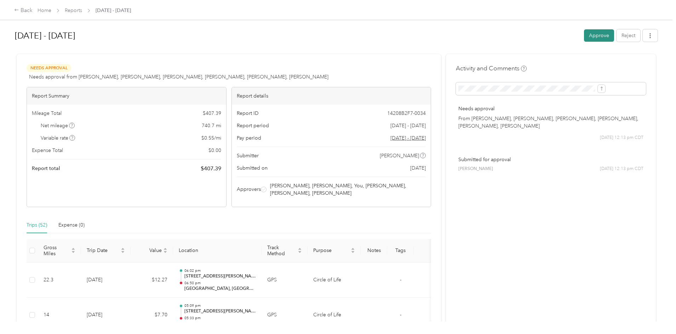
click at [335, 34] on button "Approve" at bounding box center [599, 35] width 30 height 12
